Goal: Obtain resource: Download file/media

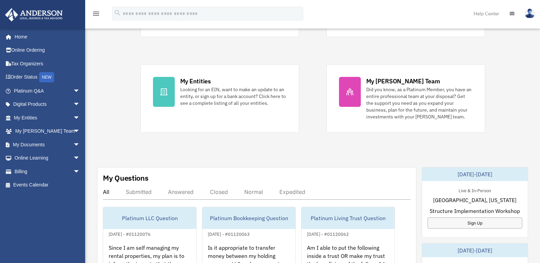
scroll to position [239, 0]
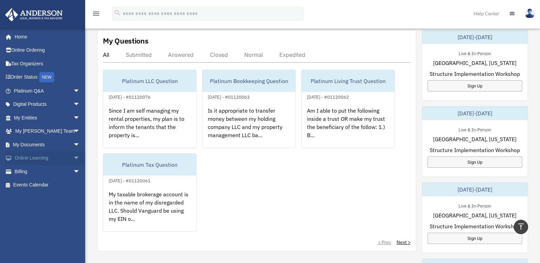
click at [73, 158] on span "arrow_drop_down" at bounding box center [80, 159] width 14 height 14
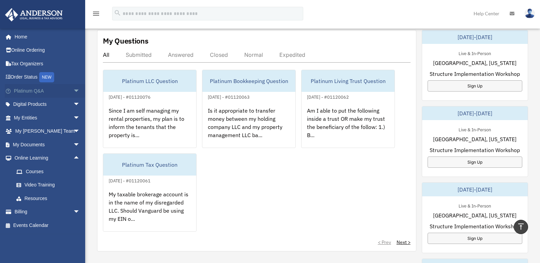
click at [73, 90] on span "arrow_drop_down" at bounding box center [80, 91] width 14 height 14
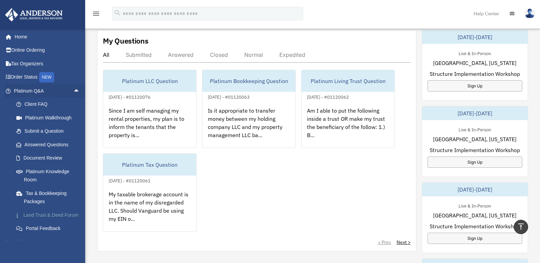
click at [48, 214] on link "Land Trust & Deed Forum" at bounding box center [50, 216] width 81 height 14
click at [54, 170] on link "Platinum Knowledge Room" at bounding box center [50, 176] width 81 height 22
click at [53, 171] on link "Platinum Knowledge Room" at bounding box center [50, 176] width 81 height 22
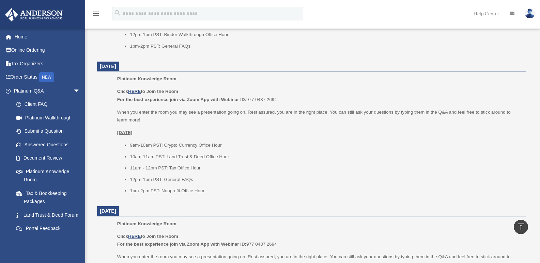
scroll to position [409, 0]
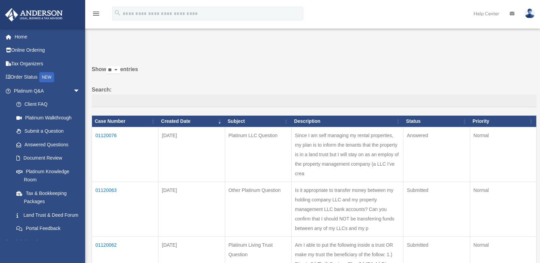
click at [110, 134] on td "01120076" at bounding box center [125, 154] width 66 height 55
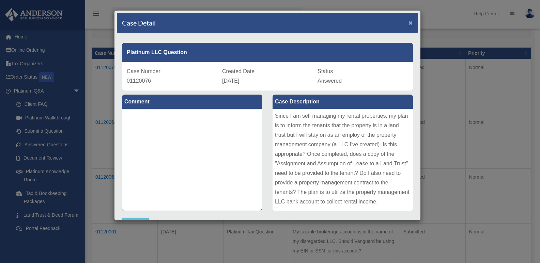
drag, startPoint x: 407, startPoint y: 23, endPoint x: 396, endPoint y: 25, distance: 11.1
click at [409, 24] on span "×" at bounding box center [411, 23] width 4 height 8
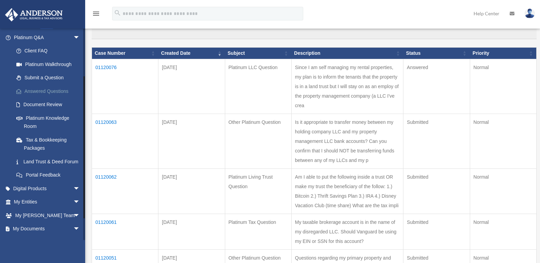
scroll to position [68, 0]
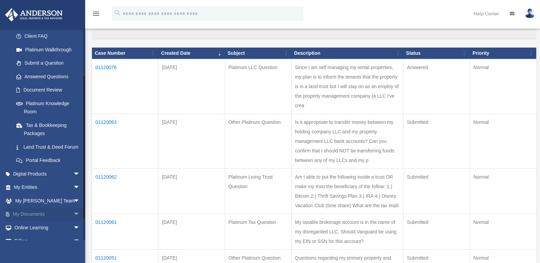
click at [73, 222] on span "arrow_drop_down" at bounding box center [80, 215] width 14 height 14
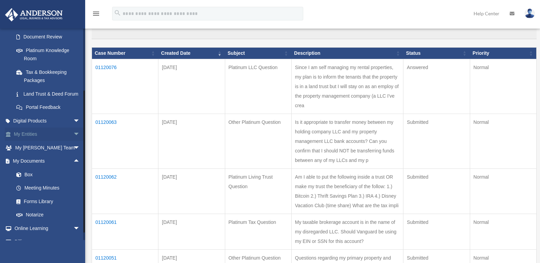
scroll to position [136, 0]
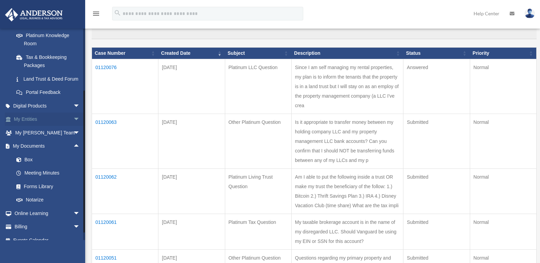
click at [73, 125] on span "arrow_drop_down" at bounding box center [80, 120] width 14 height 14
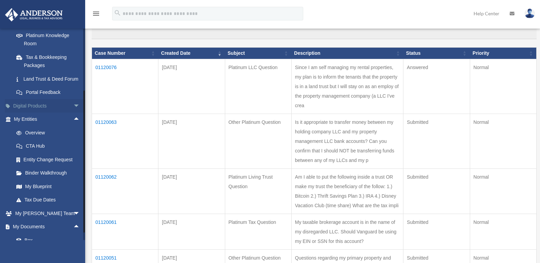
click at [73, 113] on span "arrow_drop_down" at bounding box center [80, 106] width 14 height 14
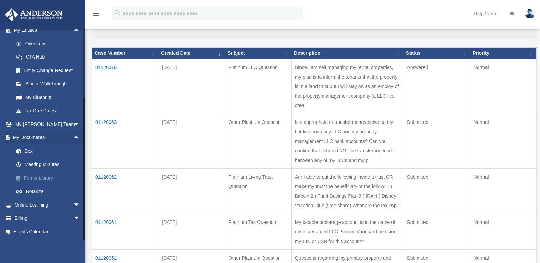
scroll to position [102, 0]
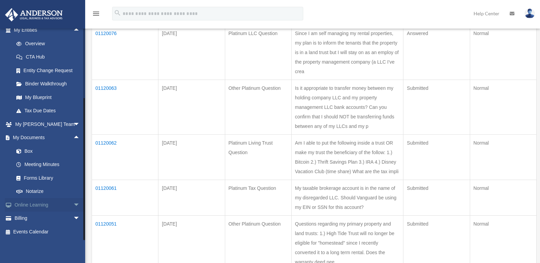
click at [73, 205] on span "arrow_drop_down" at bounding box center [80, 205] width 14 height 14
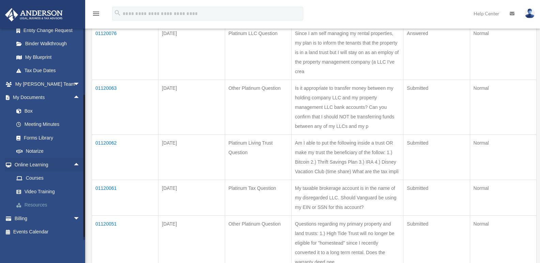
scroll to position [328, 0]
click at [35, 204] on link "Resources" at bounding box center [50, 206] width 81 height 14
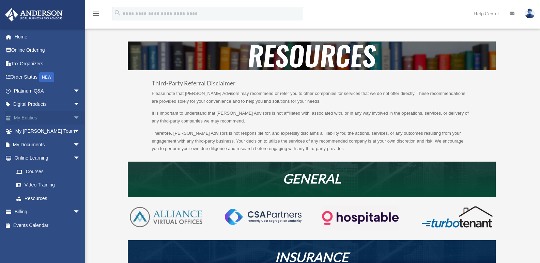
click at [73, 118] on span "arrow_drop_down" at bounding box center [80, 118] width 14 height 14
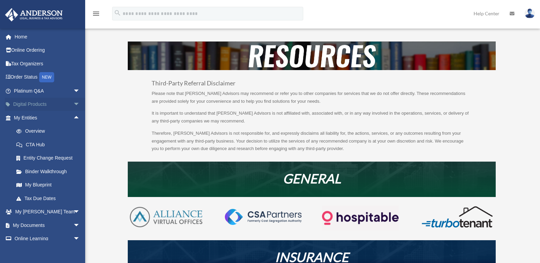
click at [73, 106] on span "arrow_drop_down" at bounding box center [80, 105] width 14 height 14
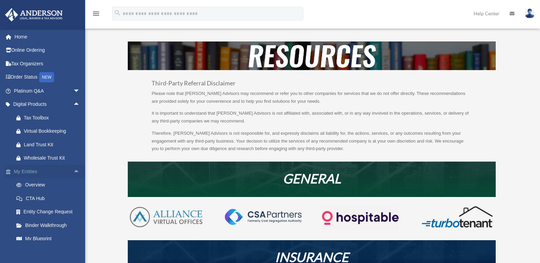
click at [73, 172] on span "arrow_drop_up" at bounding box center [80, 172] width 14 height 14
click at [73, 195] on span "arrow_drop_down" at bounding box center [80, 199] width 14 height 14
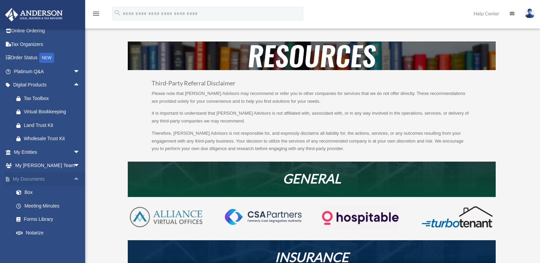
scroll to position [34, 0]
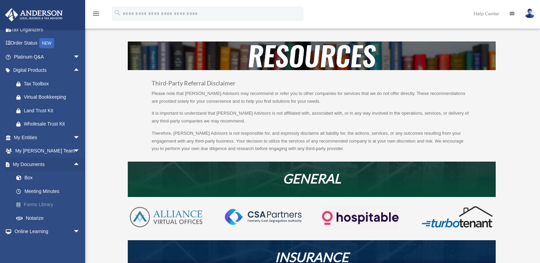
click at [43, 204] on link "Forms Library" at bounding box center [50, 205] width 81 height 14
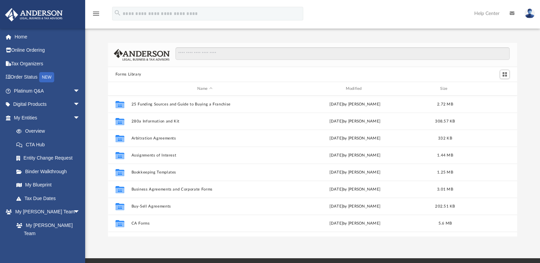
scroll to position [150, 404]
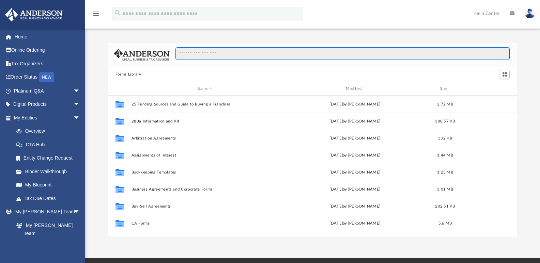
click at [209, 58] on input "Search files and folders" at bounding box center [343, 53] width 334 height 13
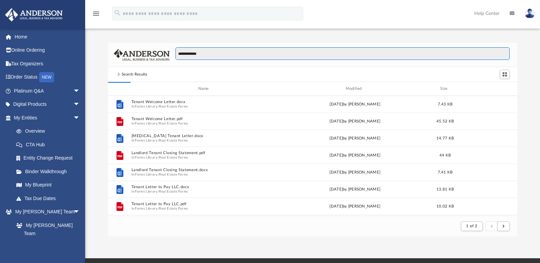
type input "**********"
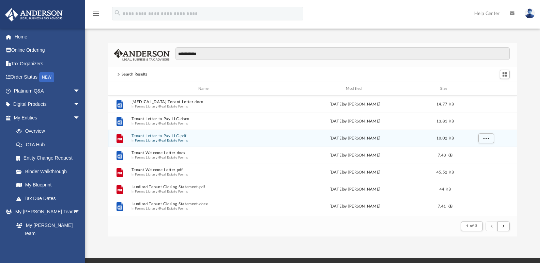
click at [175, 136] on button "Tenant Letter to Pay LLC.pdf" at bounding box center [204, 136] width 147 height 4
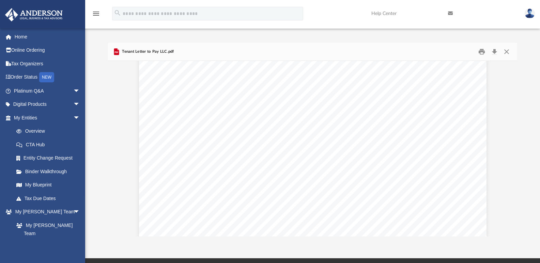
scroll to position [114, 0]
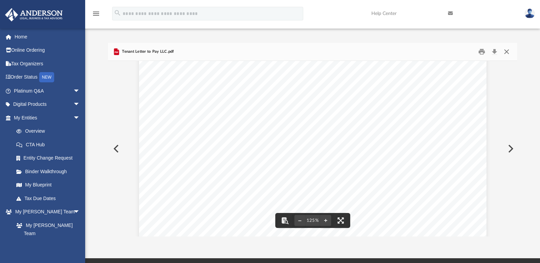
click at [507, 53] on button "Close" at bounding box center [507, 52] width 12 height 11
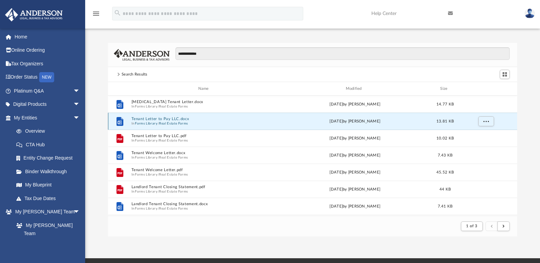
click at [167, 119] on button "Tenant Letter to Pay LLC.docx" at bounding box center [204, 119] width 147 height 4
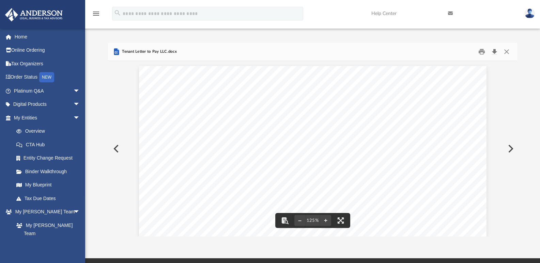
click at [495, 53] on button "Download" at bounding box center [494, 52] width 12 height 11
click at [507, 52] on button "Close" at bounding box center [507, 52] width 12 height 11
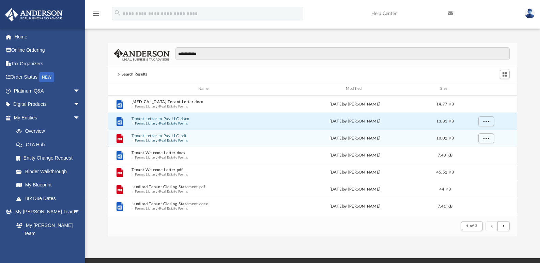
click at [169, 138] on div "Tenant Letter to Pay LLC.pdf In Forms Library / Real Estate Forms" at bounding box center [204, 138] width 147 height 9
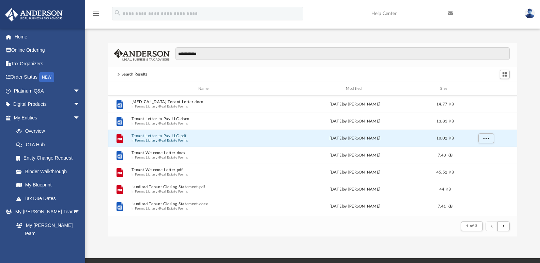
click at [168, 137] on button "Tenant Letter to Pay LLC.pdf" at bounding box center [204, 136] width 147 height 4
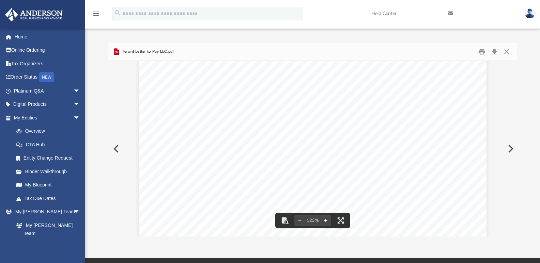
scroll to position [239, 0]
click at [73, 90] on span "arrow_drop_down" at bounding box center [80, 91] width 14 height 14
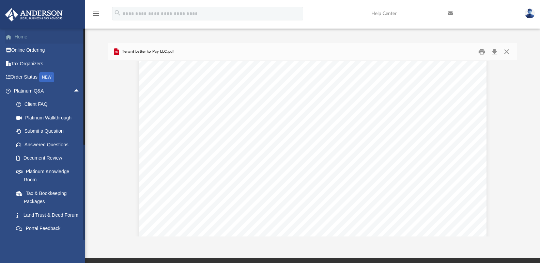
click at [20, 40] on link "Home" at bounding box center [48, 37] width 86 height 14
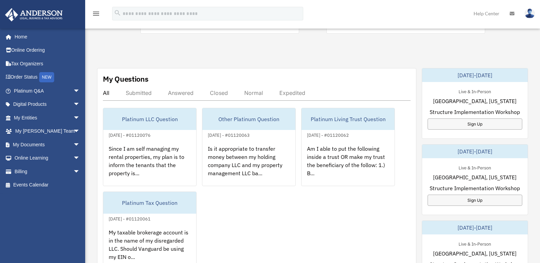
scroll to position [204, 0]
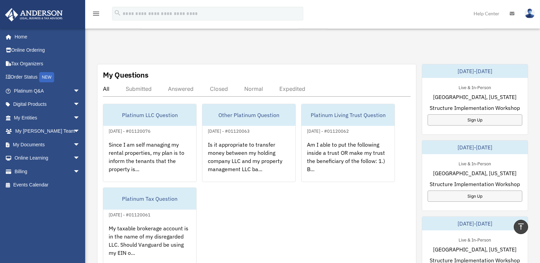
click at [189, 87] on div "Answered" at bounding box center [181, 89] width 26 height 7
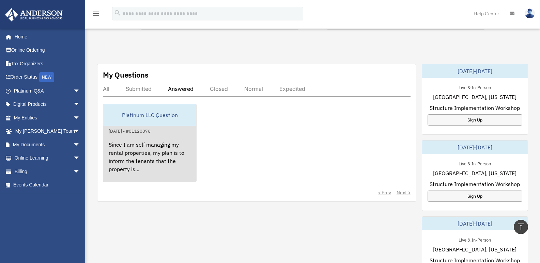
click at [146, 115] on div "Platinum LLC Question" at bounding box center [149, 115] width 93 height 22
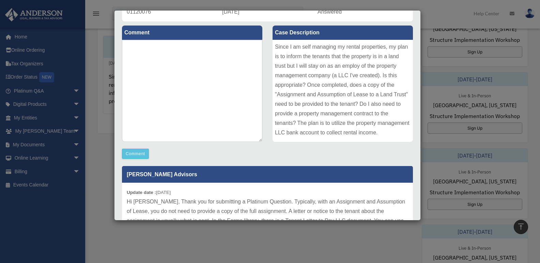
scroll to position [70, 0]
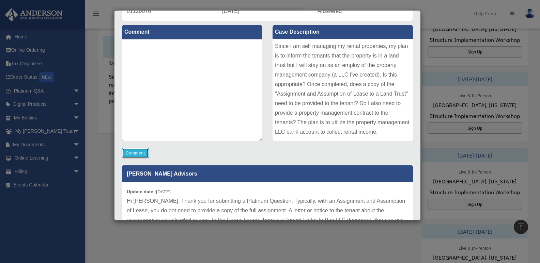
click at [134, 151] on button "Comment" at bounding box center [135, 153] width 27 height 10
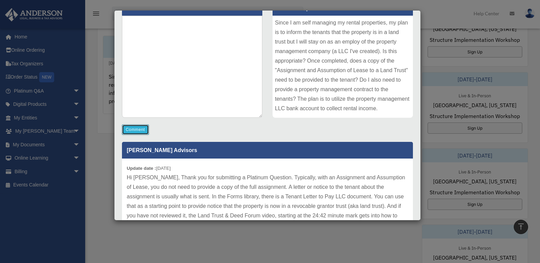
scroll to position [104, 0]
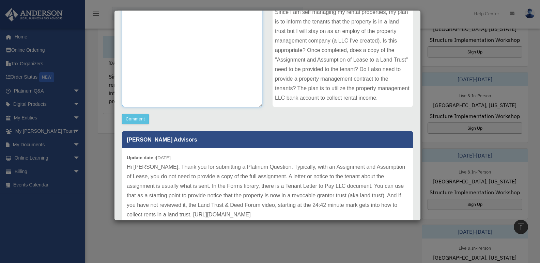
click at [194, 56] on textarea at bounding box center [192, 56] width 140 height 102
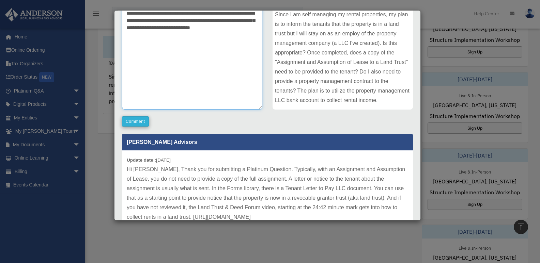
type textarea "**********"
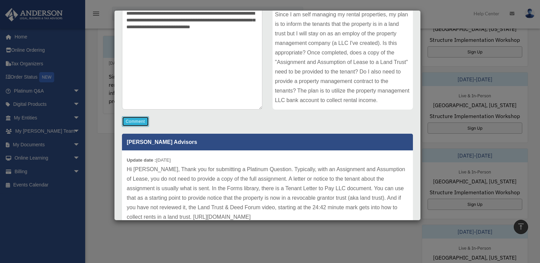
click at [140, 121] on button "Comment" at bounding box center [135, 122] width 27 height 10
